Goal: Use online tool/utility: Utilize a website feature to perform a specific function

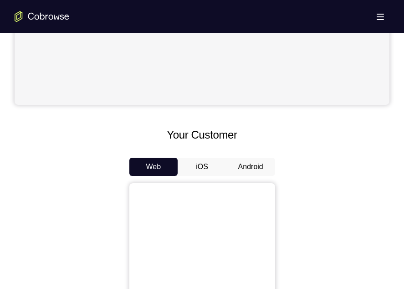
scroll to position [336, 0]
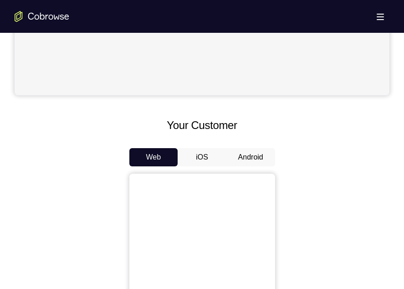
click at [245, 154] on button "Android" at bounding box center [251, 157] width 49 height 18
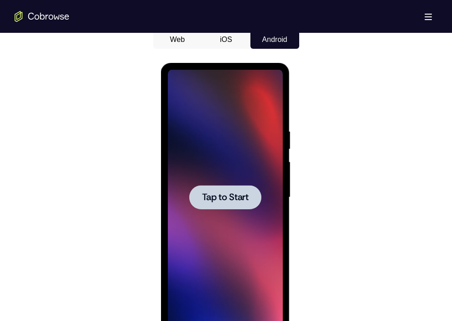
scroll to position [0, 0]
click at [216, 187] on div at bounding box center [225, 197] width 72 height 24
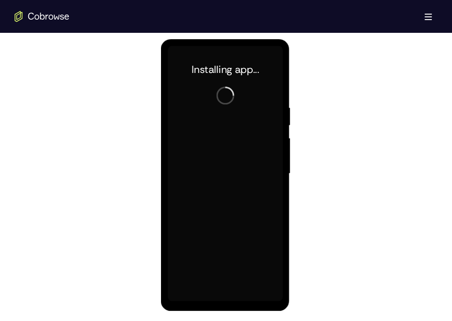
scroll to position [478, 0]
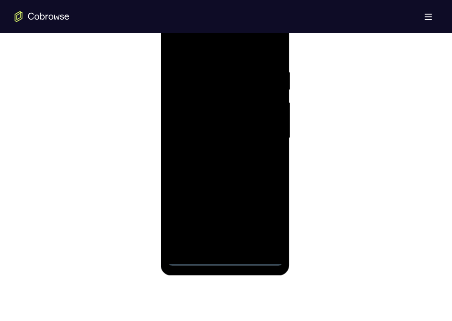
click at [227, 260] on div at bounding box center [225, 137] width 115 height 255
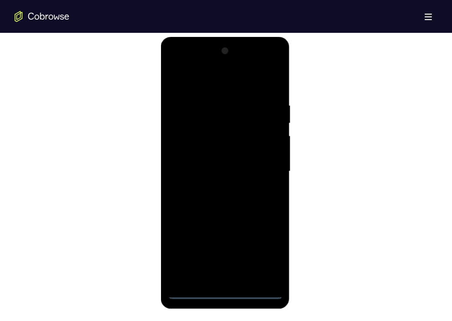
scroll to position [477, 0]
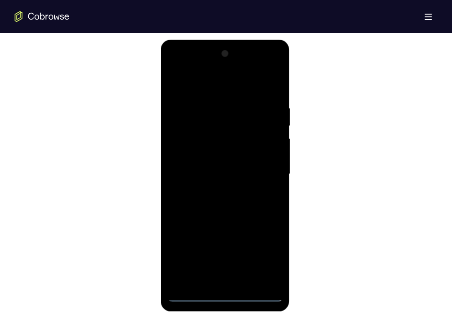
click at [263, 253] on div at bounding box center [225, 173] width 115 height 255
click at [182, 69] on div at bounding box center [225, 173] width 115 height 255
click at [263, 171] on div at bounding box center [225, 173] width 115 height 255
click at [216, 191] on div at bounding box center [225, 173] width 115 height 255
click at [235, 167] on div at bounding box center [225, 173] width 115 height 255
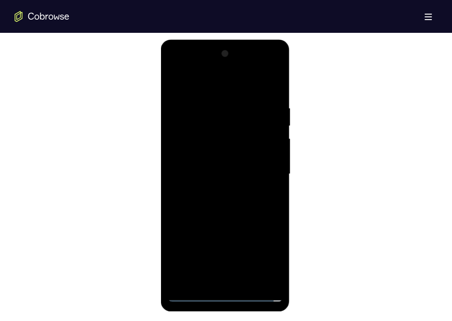
click at [235, 157] on div at bounding box center [225, 173] width 115 height 255
click at [221, 170] on div at bounding box center [225, 173] width 115 height 255
click at [236, 206] on div at bounding box center [225, 173] width 115 height 255
click at [237, 211] on div at bounding box center [225, 173] width 115 height 255
drag, startPoint x: 222, startPoint y: 85, endPoint x: 227, endPoint y: 44, distance: 41.4
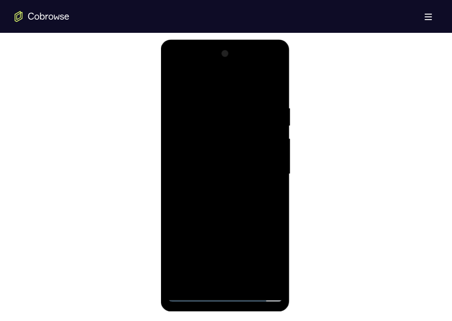
click at [227, 44] on div at bounding box center [225, 176] width 129 height 272
click at [213, 98] on div at bounding box center [225, 173] width 115 height 255
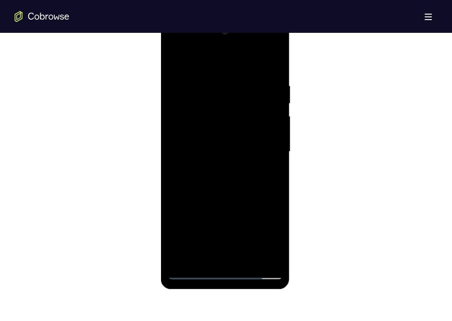
scroll to position [500, 0]
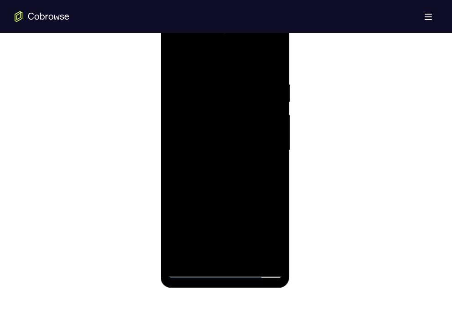
click at [277, 142] on div at bounding box center [225, 150] width 115 height 255
click at [266, 147] on div at bounding box center [225, 150] width 115 height 255
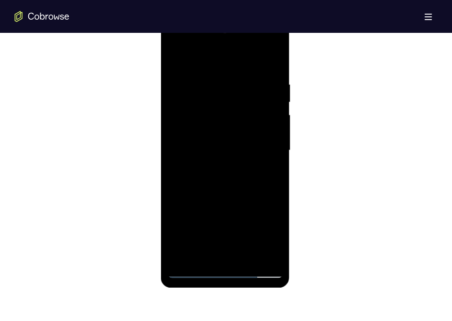
click at [266, 147] on div at bounding box center [225, 150] width 115 height 255
click at [273, 153] on div at bounding box center [225, 150] width 115 height 255
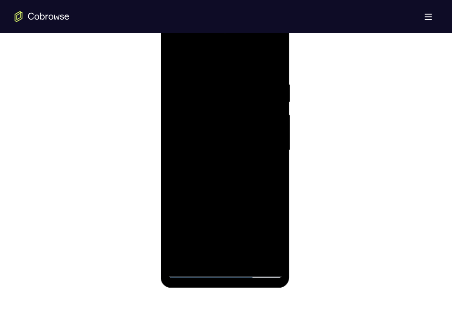
click at [273, 153] on div at bounding box center [225, 150] width 115 height 255
click at [273, 162] on div at bounding box center [225, 150] width 115 height 255
drag, startPoint x: 273, startPoint y: 153, endPoint x: 273, endPoint y: 162, distance: 9.1
click at [273, 162] on div at bounding box center [225, 150] width 115 height 255
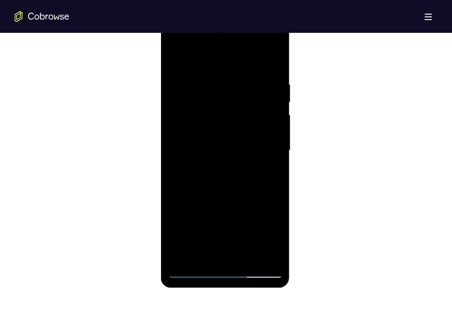
click at [273, 162] on div at bounding box center [225, 150] width 115 height 255
click at [273, 60] on div at bounding box center [225, 150] width 115 height 255
click at [221, 257] on div at bounding box center [225, 150] width 115 height 255
drag, startPoint x: 244, startPoint y: 192, endPoint x: 242, endPoint y: 73, distance: 119.0
click at [242, 73] on div at bounding box center [225, 150] width 115 height 255
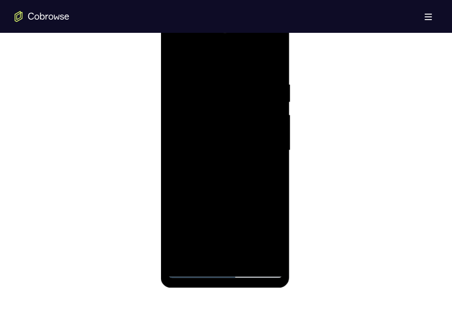
drag, startPoint x: 244, startPoint y: 211, endPoint x: 249, endPoint y: 86, distance: 125.4
click at [249, 86] on div at bounding box center [225, 150] width 115 height 255
drag, startPoint x: 248, startPoint y: 206, endPoint x: 246, endPoint y: 81, distance: 124.9
click at [246, 81] on div at bounding box center [225, 150] width 115 height 255
drag, startPoint x: 250, startPoint y: 201, endPoint x: 261, endPoint y: 72, distance: 129.4
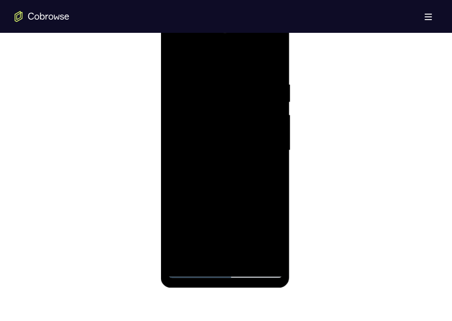
click at [261, 72] on div at bounding box center [225, 150] width 115 height 255
drag, startPoint x: 252, startPoint y: 191, endPoint x: 254, endPoint y: 61, distance: 130.4
click at [254, 61] on div at bounding box center [225, 150] width 115 height 255
drag, startPoint x: 251, startPoint y: 215, endPoint x: 255, endPoint y: 71, distance: 144.1
click at [255, 71] on div at bounding box center [225, 150] width 115 height 255
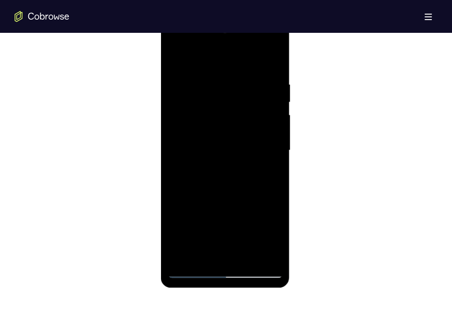
drag, startPoint x: 252, startPoint y: 196, endPoint x: 253, endPoint y: 58, distance: 137.2
click at [253, 58] on div at bounding box center [225, 150] width 115 height 255
drag, startPoint x: 250, startPoint y: 204, endPoint x: 263, endPoint y: 73, distance: 131.5
click at [263, 73] on div at bounding box center [225, 150] width 115 height 255
drag, startPoint x: 252, startPoint y: 202, endPoint x: 262, endPoint y: 63, distance: 139.3
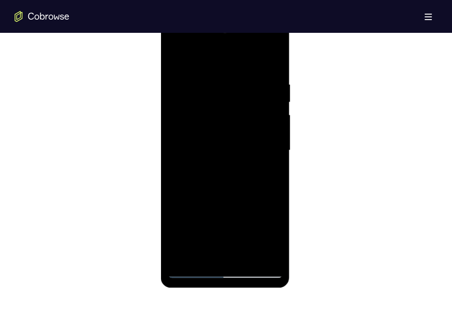
click at [262, 63] on div at bounding box center [225, 150] width 115 height 255
drag, startPoint x: 246, startPoint y: 207, endPoint x: 252, endPoint y: 72, distance: 135.5
click at [252, 72] on div at bounding box center [225, 150] width 115 height 255
drag, startPoint x: 241, startPoint y: 213, endPoint x: 248, endPoint y: 62, distance: 150.6
click at [248, 62] on div at bounding box center [225, 150] width 115 height 255
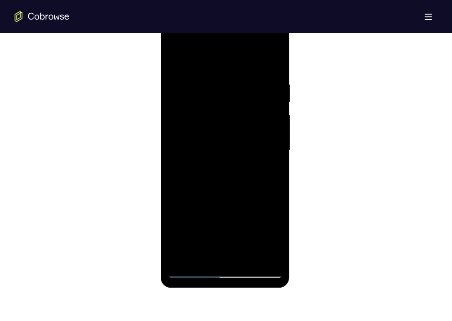
drag, startPoint x: 250, startPoint y: 211, endPoint x: 259, endPoint y: 66, distance: 145.7
click at [259, 66] on div at bounding box center [225, 150] width 115 height 255
drag, startPoint x: 253, startPoint y: 212, endPoint x: 256, endPoint y: 64, distance: 147.7
click at [256, 64] on div at bounding box center [225, 150] width 115 height 255
drag, startPoint x: 247, startPoint y: 208, endPoint x: 249, endPoint y: 94, distance: 114.0
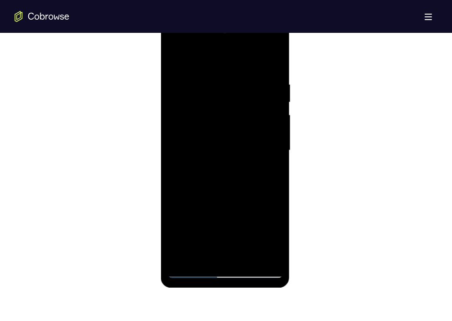
click at [249, 94] on div at bounding box center [225, 150] width 115 height 255
drag, startPoint x: 253, startPoint y: 212, endPoint x: 259, endPoint y: 82, distance: 129.6
click at [259, 82] on div at bounding box center [225, 150] width 115 height 255
click at [273, 211] on div at bounding box center [225, 150] width 115 height 255
click at [193, 100] on div at bounding box center [225, 150] width 115 height 255
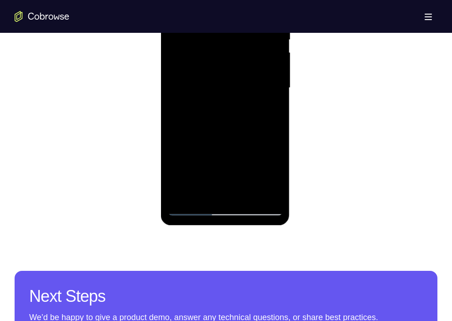
scroll to position [564, 0]
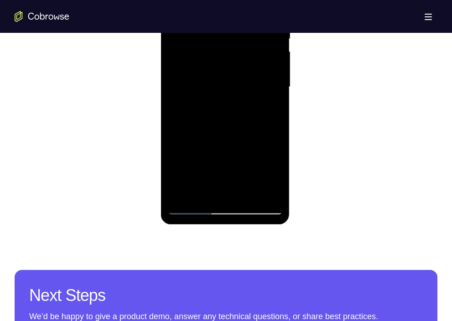
click at [201, 178] on div at bounding box center [225, 86] width 115 height 255
click at [200, 192] on div at bounding box center [225, 86] width 115 height 255
click at [253, 140] on div at bounding box center [225, 86] width 115 height 255
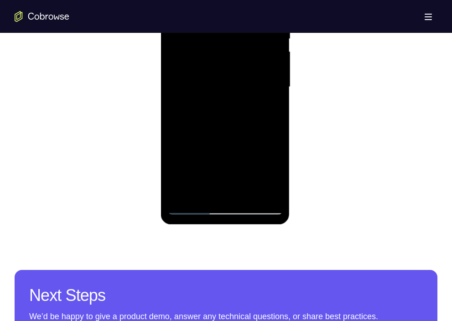
click at [253, 140] on div at bounding box center [225, 86] width 115 height 255
click at [255, 89] on div at bounding box center [225, 86] width 115 height 255
click at [242, 192] on div at bounding box center [225, 86] width 115 height 255
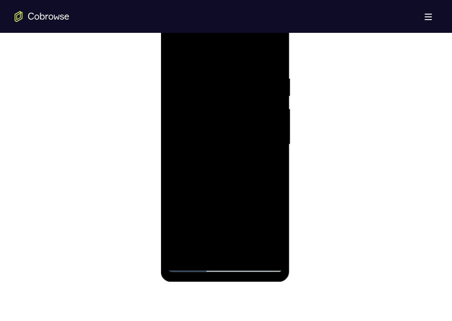
click at [221, 193] on div at bounding box center [225, 144] width 115 height 255
click at [242, 138] on div at bounding box center [225, 144] width 115 height 255
drag, startPoint x: 210, startPoint y: 148, endPoint x: 206, endPoint y: 212, distance: 63.9
click at [206, 212] on div at bounding box center [225, 144] width 115 height 255
drag, startPoint x: 261, startPoint y: 135, endPoint x: 257, endPoint y: 196, distance: 60.3
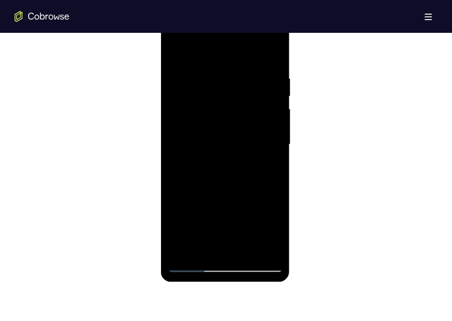
click at [257, 196] on div at bounding box center [225, 144] width 115 height 255
drag, startPoint x: 255, startPoint y: 215, endPoint x: 250, endPoint y: 258, distance: 44.1
click at [250, 258] on div at bounding box center [225, 144] width 115 height 255
drag, startPoint x: 174, startPoint y: 181, endPoint x: 185, endPoint y: 131, distance: 51.2
click at [185, 131] on div at bounding box center [225, 144] width 115 height 255
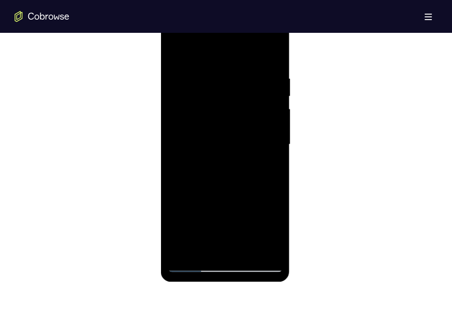
drag, startPoint x: 237, startPoint y: 218, endPoint x: 250, endPoint y: 101, distance: 118.3
click at [250, 101] on div at bounding box center [225, 144] width 115 height 255
drag, startPoint x: 257, startPoint y: 118, endPoint x: 257, endPoint y: 206, distance: 87.0
click at [257, 206] on div at bounding box center [225, 144] width 115 height 255
drag, startPoint x: 261, startPoint y: 125, endPoint x: 256, endPoint y: 215, distance: 89.9
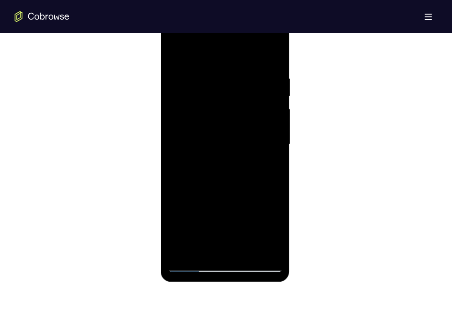
click at [256, 215] on div at bounding box center [225, 144] width 115 height 255
drag, startPoint x: 230, startPoint y: 77, endPoint x: 228, endPoint y: 175, distance: 98.5
click at [228, 175] on div at bounding box center [225, 144] width 115 height 255
drag, startPoint x: 225, startPoint y: 175, endPoint x: 232, endPoint y: 83, distance: 92.3
click at [232, 83] on div at bounding box center [225, 144] width 115 height 255
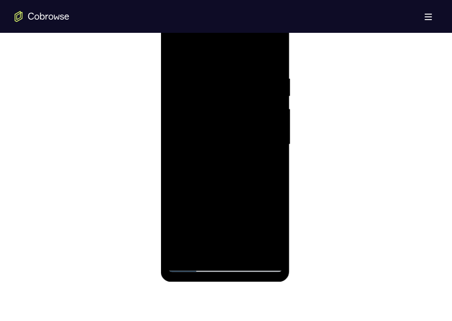
drag, startPoint x: 184, startPoint y: 196, endPoint x: 192, endPoint y: 160, distance: 36.5
click at [192, 160] on div at bounding box center [225, 144] width 115 height 255
drag, startPoint x: 179, startPoint y: 200, endPoint x: 180, endPoint y: 88, distance: 112.1
click at [180, 88] on div at bounding box center [225, 144] width 115 height 255
drag, startPoint x: 234, startPoint y: 220, endPoint x: 239, endPoint y: 154, distance: 66.7
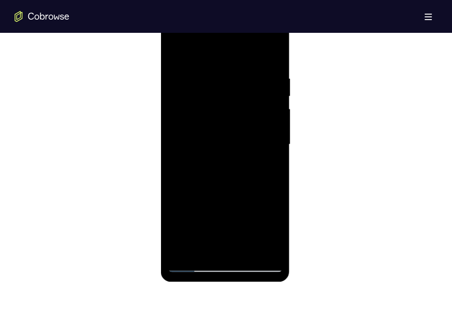
click at [239, 154] on div at bounding box center [225, 144] width 115 height 255
drag, startPoint x: 206, startPoint y: 221, endPoint x: 231, endPoint y: 83, distance: 140.3
click at [231, 83] on div at bounding box center [225, 144] width 115 height 255
click at [181, 52] on div at bounding box center [225, 144] width 115 height 255
click at [177, 52] on div at bounding box center [225, 144] width 115 height 255
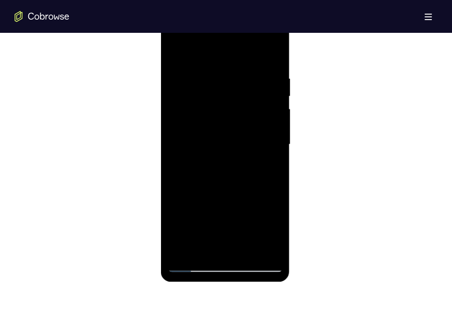
click at [201, 251] on div at bounding box center [225, 144] width 115 height 255
click at [220, 50] on div at bounding box center [225, 144] width 115 height 255
click at [274, 52] on div at bounding box center [225, 144] width 115 height 255
click at [266, 250] on div at bounding box center [225, 144] width 115 height 255
click at [175, 51] on div at bounding box center [225, 144] width 115 height 255
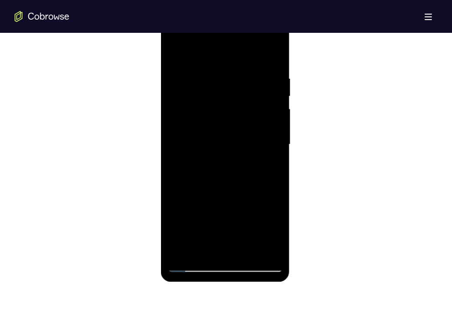
click at [202, 229] on div at bounding box center [225, 144] width 115 height 255
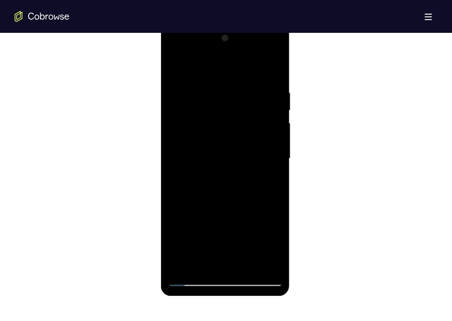
scroll to position [480, 0]
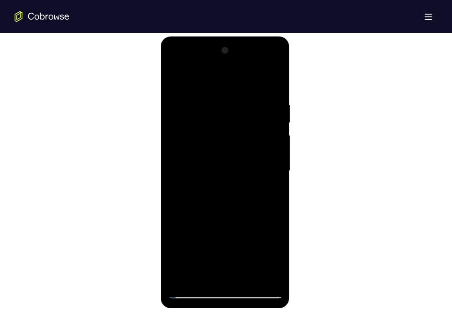
click at [248, 275] on div at bounding box center [225, 170] width 115 height 255
drag, startPoint x: 244, startPoint y: 228, endPoint x: 249, endPoint y: 128, distance: 100.0
click at [249, 128] on div at bounding box center [225, 170] width 115 height 255
drag, startPoint x: 236, startPoint y: 262, endPoint x: 243, endPoint y: 158, distance: 103.7
click at [243, 158] on div at bounding box center [225, 170] width 115 height 255
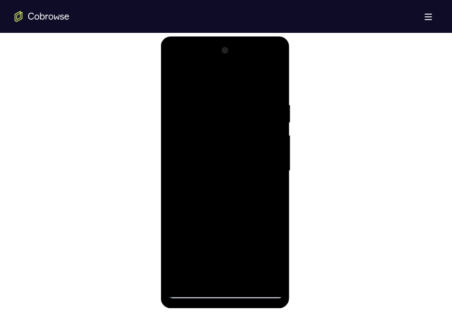
drag, startPoint x: 244, startPoint y: 255, endPoint x: 247, endPoint y: 115, distance: 139.5
click at [247, 115] on div at bounding box center [225, 170] width 115 height 255
drag, startPoint x: 254, startPoint y: 147, endPoint x: 246, endPoint y: 304, distance: 157.5
click at [246, 288] on div at bounding box center [225, 172] width 129 height 272
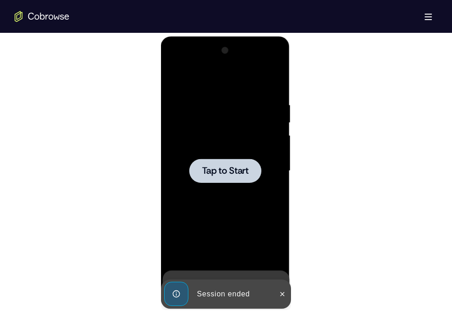
click at [237, 169] on span "Tap to Start" at bounding box center [225, 170] width 46 height 9
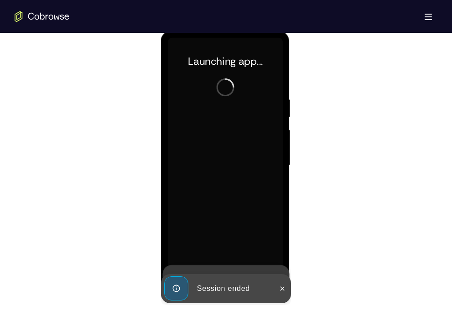
scroll to position [482, 0]
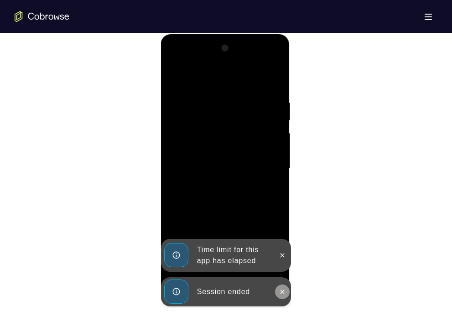
click at [280, 288] on icon at bounding box center [281, 291] width 7 height 7
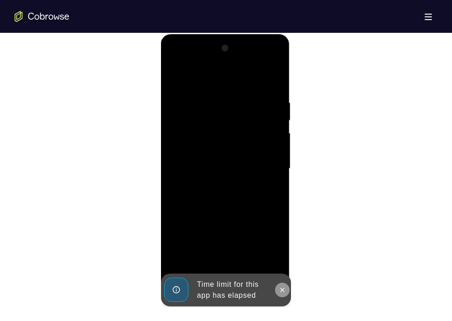
click at [283, 288] on icon at bounding box center [282, 290] width 4 height 4
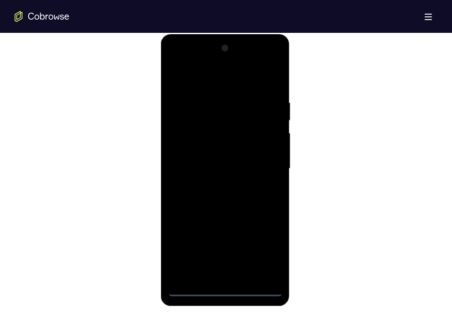
click at [229, 288] on div at bounding box center [225, 168] width 115 height 255
click at [262, 252] on div at bounding box center [225, 168] width 115 height 255
click at [191, 60] on div at bounding box center [225, 168] width 115 height 255
click at [267, 162] on div at bounding box center [225, 168] width 115 height 255
click at [210, 185] on div at bounding box center [225, 168] width 115 height 255
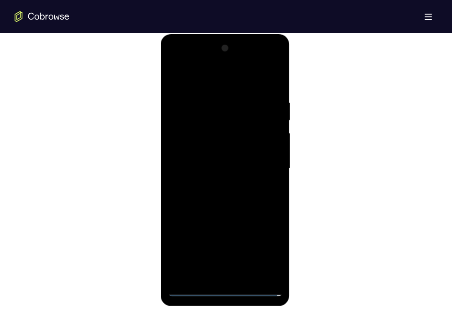
click at [200, 164] on div at bounding box center [225, 168] width 115 height 255
click at [203, 156] on div at bounding box center [225, 168] width 115 height 255
click at [204, 165] on div at bounding box center [225, 168] width 115 height 255
click at [223, 201] on div at bounding box center [225, 168] width 115 height 255
click at [225, 190] on div at bounding box center [225, 168] width 115 height 255
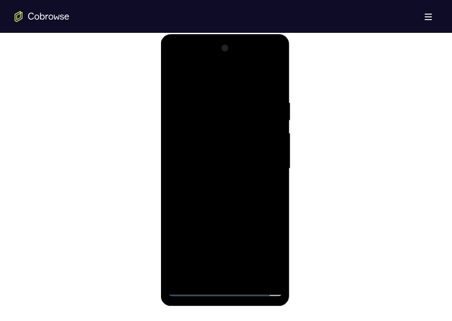
click at [278, 92] on div at bounding box center [225, 168] width 115 height 255
click at [250, 274] on div at bounding box center [225, 168] width 115 height 255
click at [234, 215] on div at bounding box center [225, 168] width 115 height 255
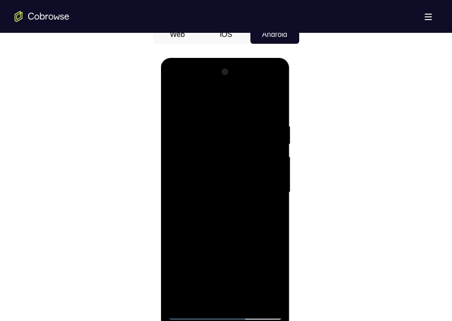
scroll to position [457, 0]
click at [179, 97] on div at bounding box center [225, 193] width 115 height 255
click at [176, 99] on div at bounding box center [225, 193] width 115 height 255
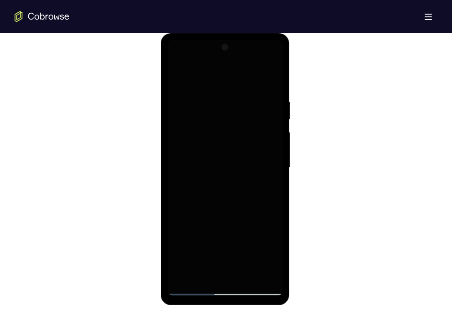
drag, startPoint x: 121, startPoint y: 17, endPoint x: 100, endPoint y: 247, distance: 231.1
click at [317, 175] on div at bounding box center [226, 166] width 422 height 280
click at [220, 283] on div at bounding box center [225, 167] width 115 height 255
click at [227, 288] on div at bounding box center [225, 167] width 115 height 255
